Goal: Use online tool/utility: Utilize a website feature to perform a specific function

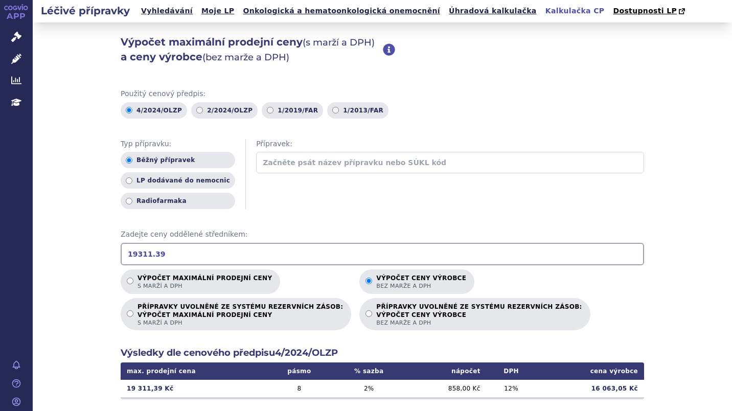
drag, startPoint x: 160, startPoint y: 254, endPoint x: 55, endPoint y: 241, distance: 106.0
click at [55, 241] on div "Výpočet maximální prodejní ceny (s marží a DPH) a ceny výrobce (bez marže a DPH…" at bounding box center [382, 320] width 699 height 596
type input "6200"
click at [130, 283] on label "Výpočet maximální prodejní ceny s marží a DPH" at bounding box center [200, 281] width 159 height 25
click at [130, 283] on input "Výpočet maximální prodejní ceny s marží a DPH" at bounding box center [130, 280] width 7 height 7
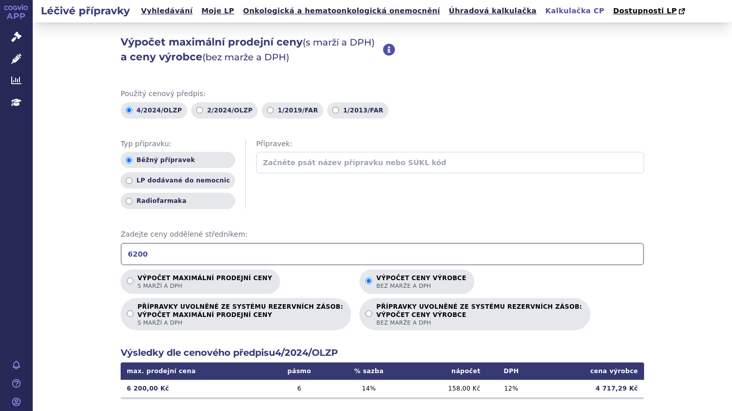
radio input "true"
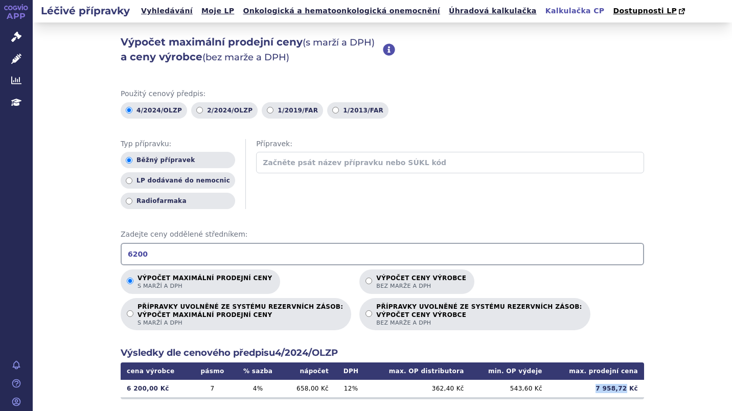
drag, startPoint x: 599, startPoint y: 388, endPoint x: 625, endPoint y: 391, distance: 26.7
click at [625, 391] on td "7 958,72 Kč" at bounding box center [596, 388] width 96 height 17
copy td "7 958,72"
